Goal: Information Seeking & Learning: Stay updated

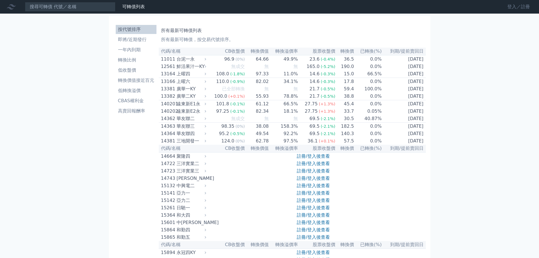
click at [517, 8] on link "登入／註冊" at bounding box center [519, 6] width 32 height 9
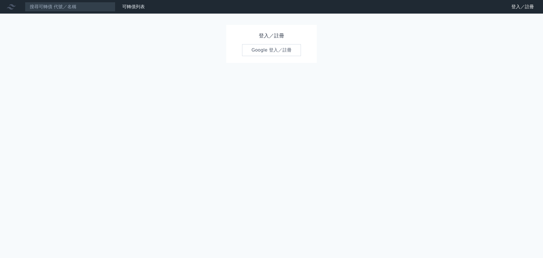
click at [287, 49] on link "Google 登入／註冊" at bounding box center [271, 50] width 59 height 12
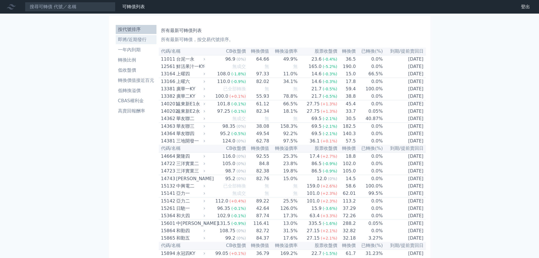
click at [134, 40] on li "即將/近期發行" at bounding box center [136, 39] width 41 height 7
